Goal: Find specific page/section: Find specific page/section

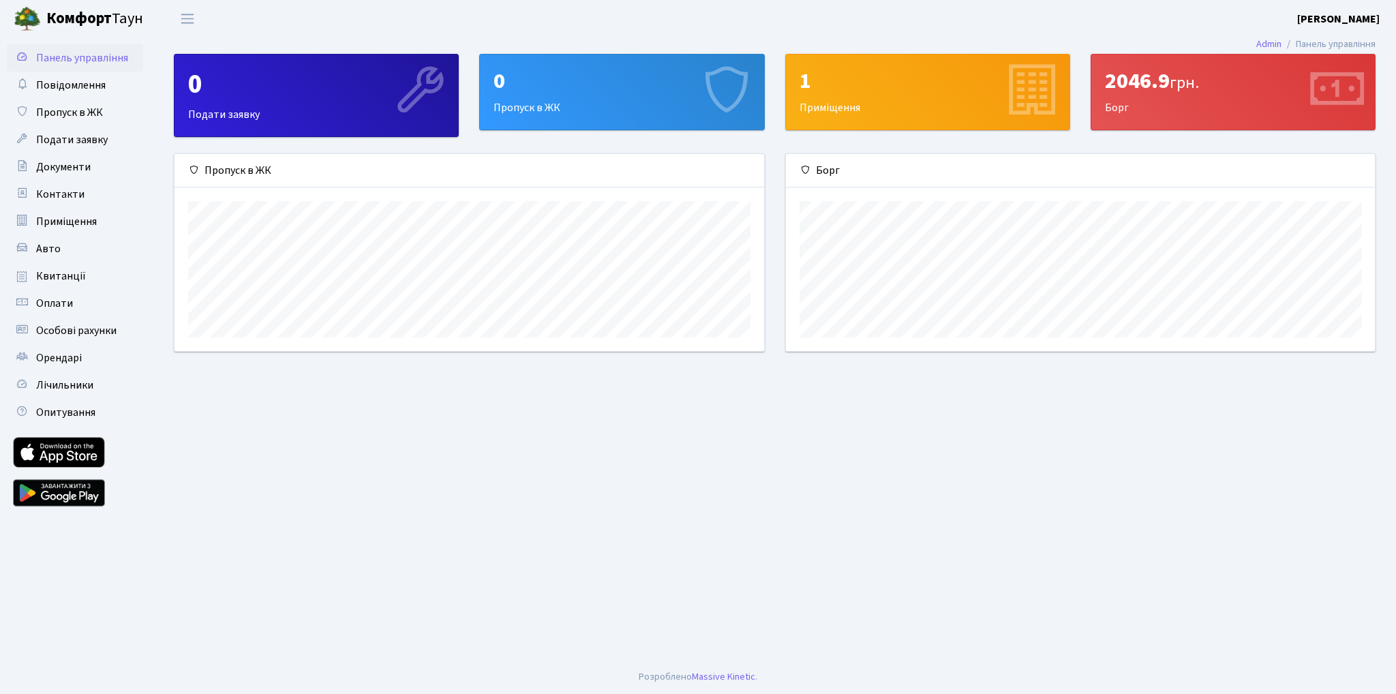
scroll to position [196, 589]
click at [63, 278] on span "Квитанції" at bounding box center [61, 276] width 50 height 15
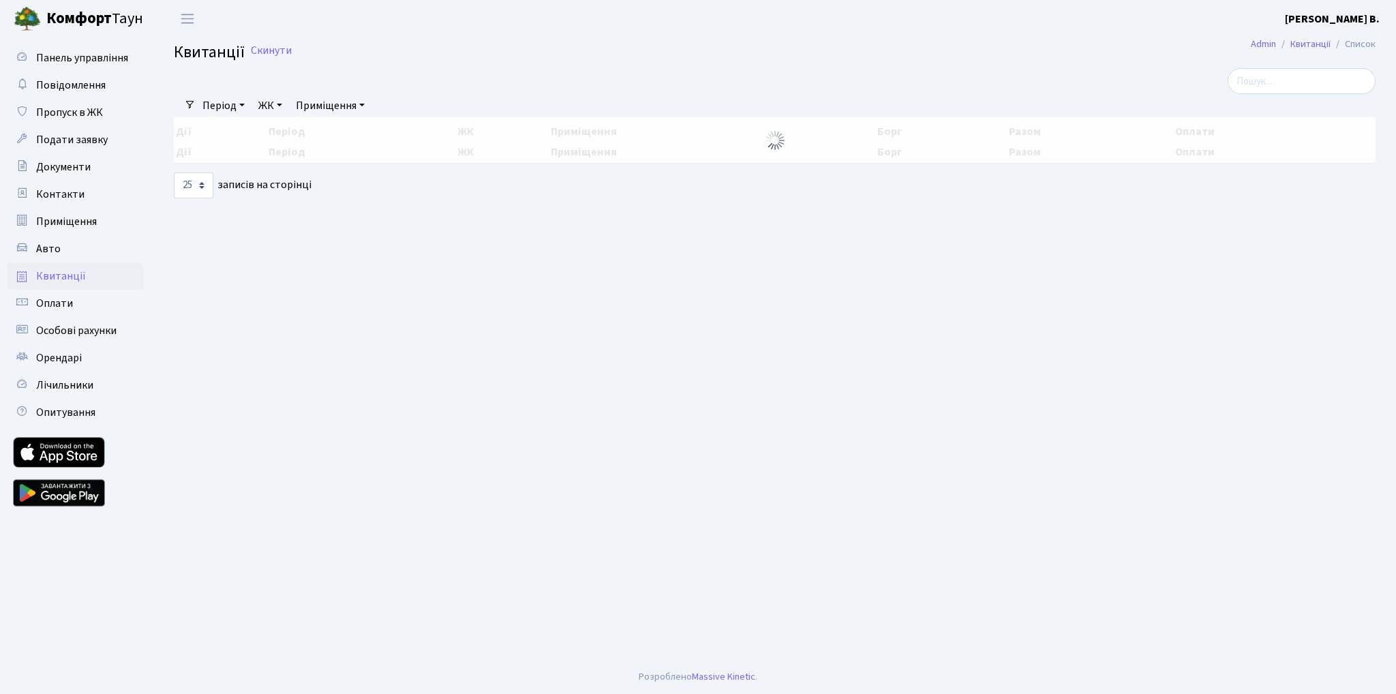
select select "25"
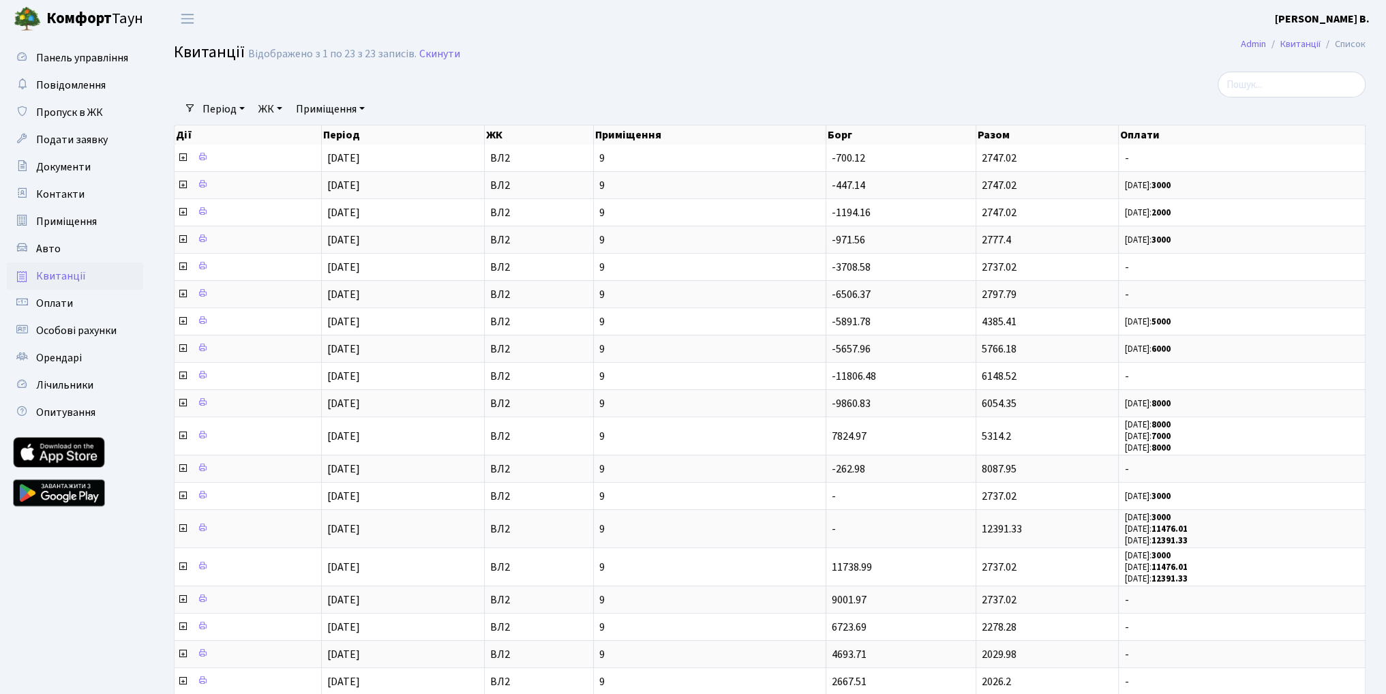
click at [79, 16] on b "Комфорт" at bounding box center [78, 19] width 65 height 22
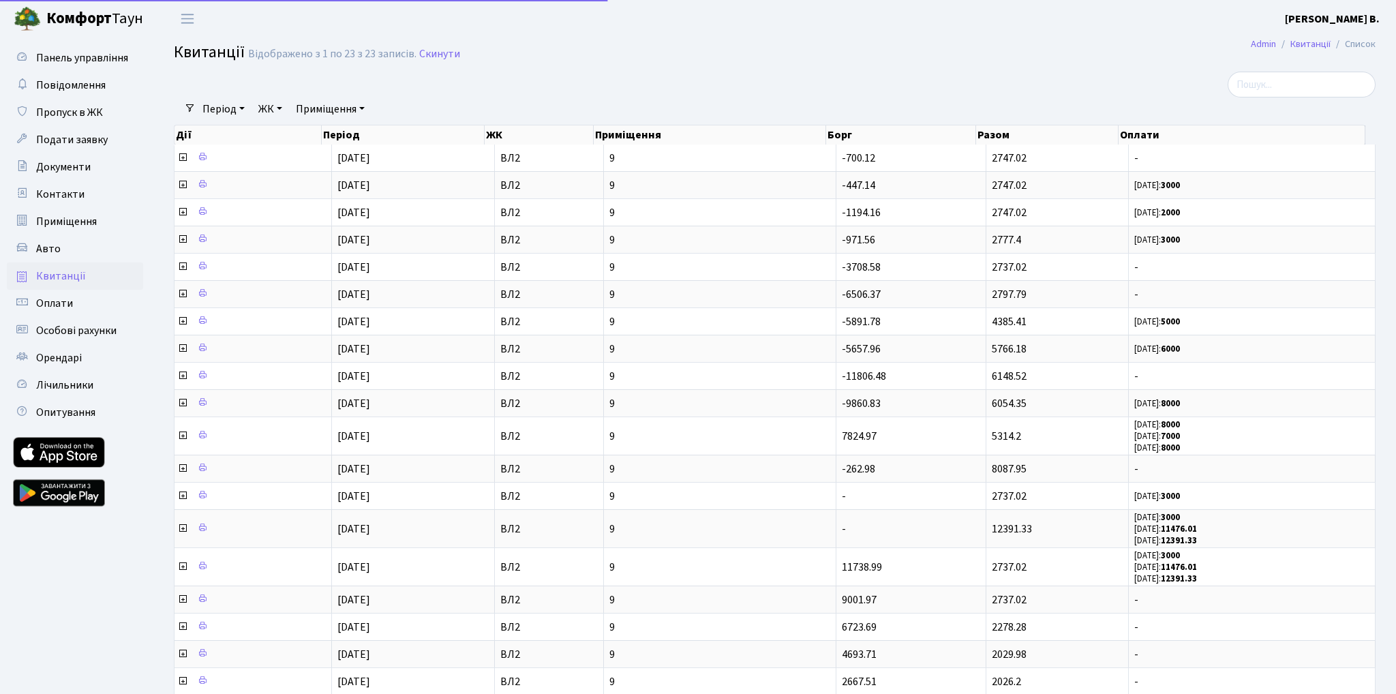
select select "25"
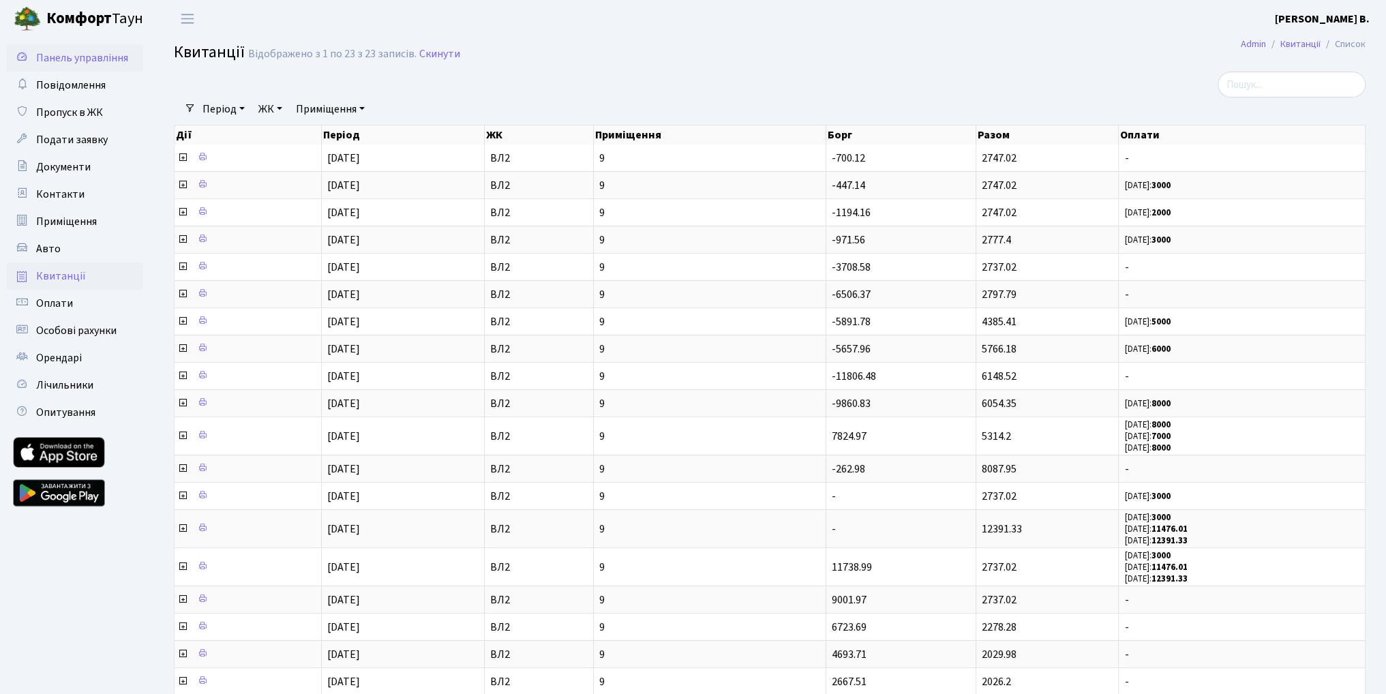
click at [97, 53] on span "Панель управління" at bounding box center [82, 57] width 92 height 15
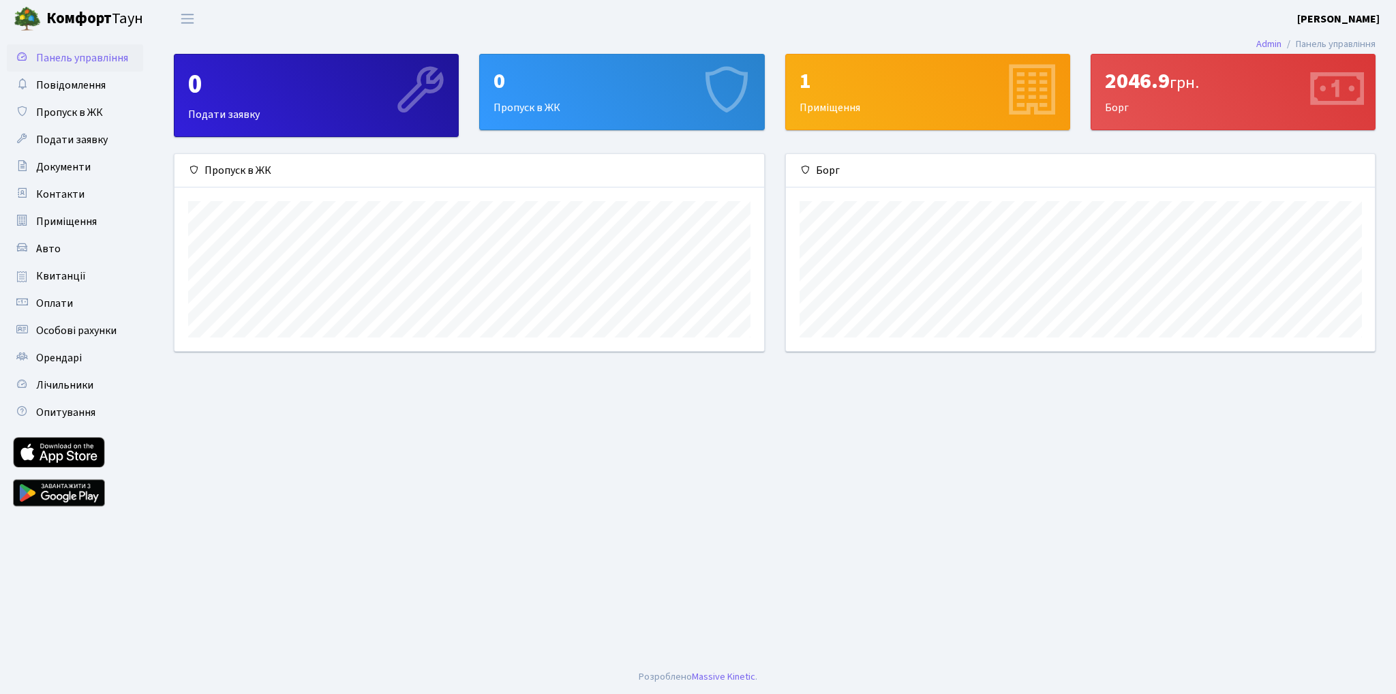
scroll to position [196, 589]
